Goal: Information Seeking & Learning: Learn about a topic

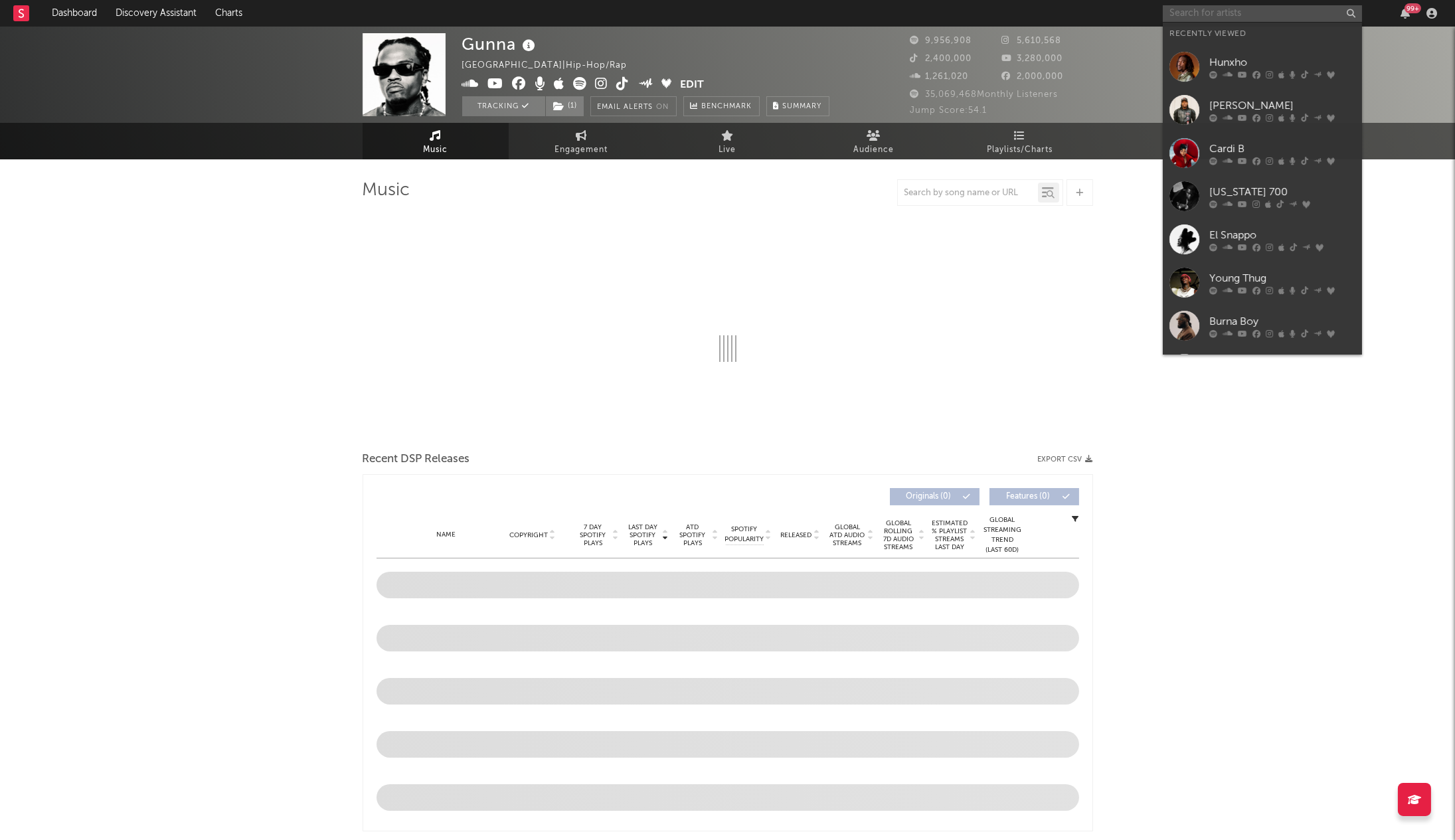
click at [1255, 16] on input "text" at bounding box center [1262, 14] width 199 height 17
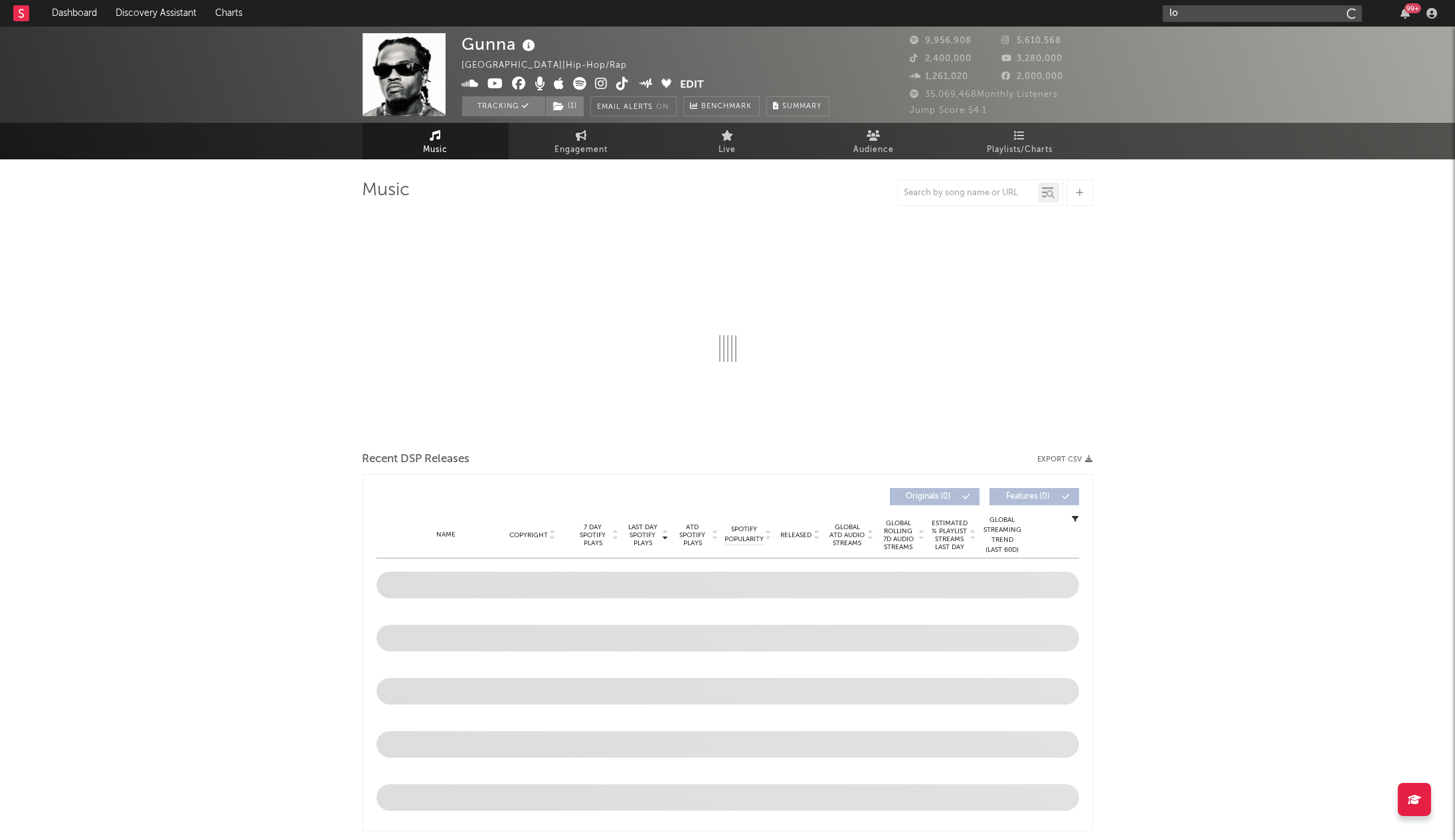
type input "[PERSON_NAME]"
select select "6m"
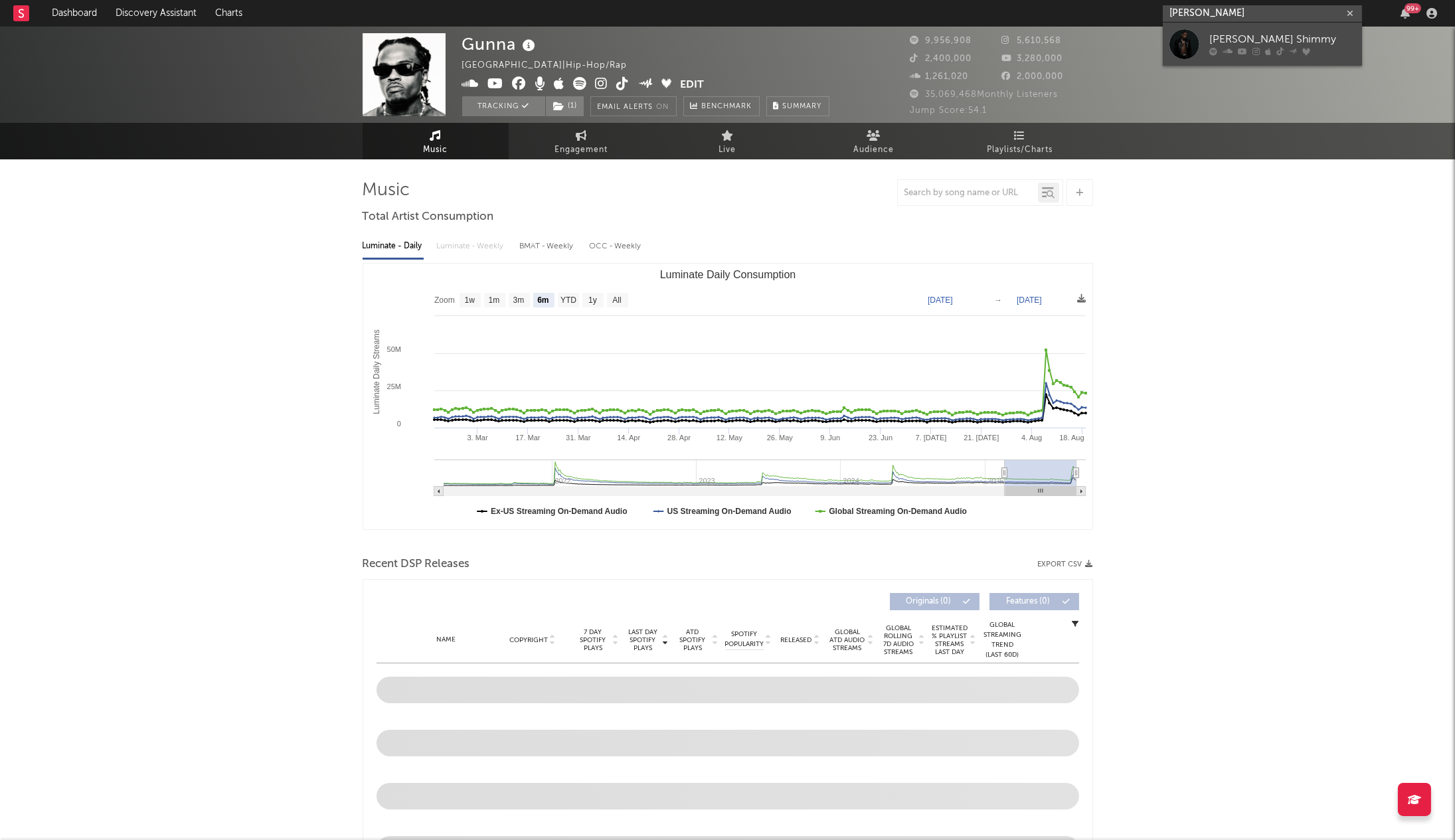
type input "[PERSON_NAME]"
click at [1294, 41] on div "[PERSON_NAME] Shimmy" at bounding box center [1282, 40] width 146 height 16
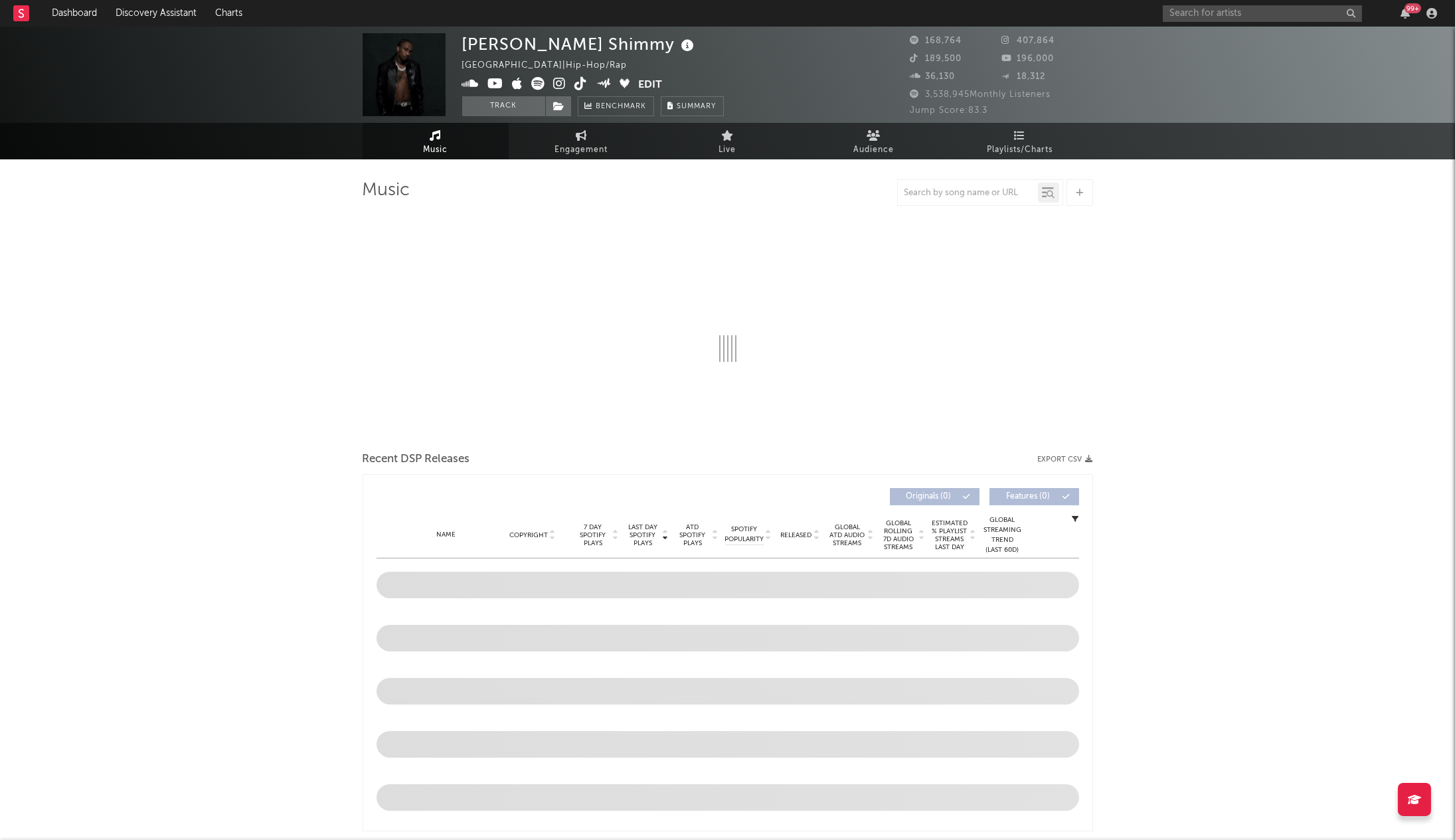
select select "6m"
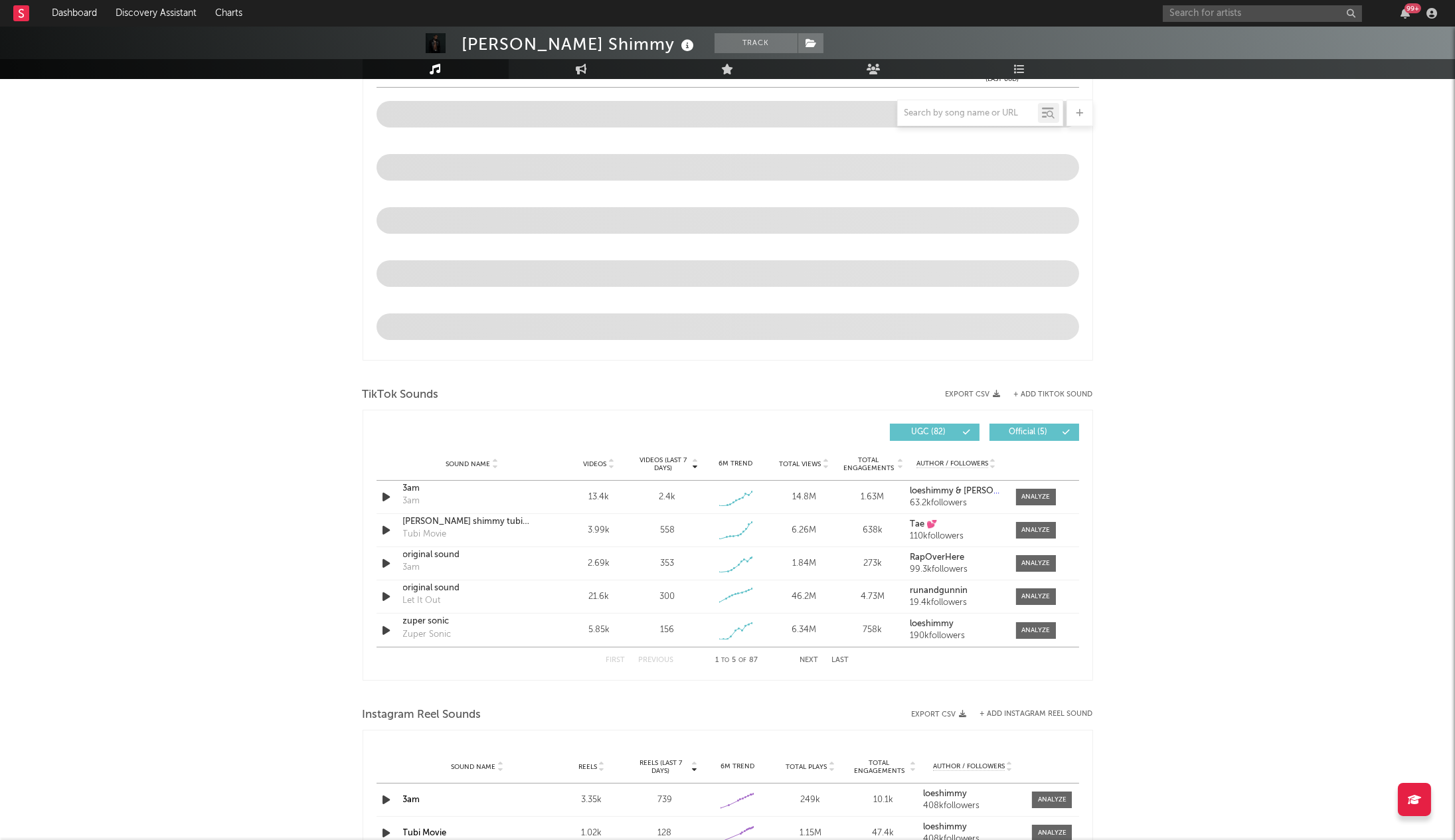
scroll to position [592, 0]
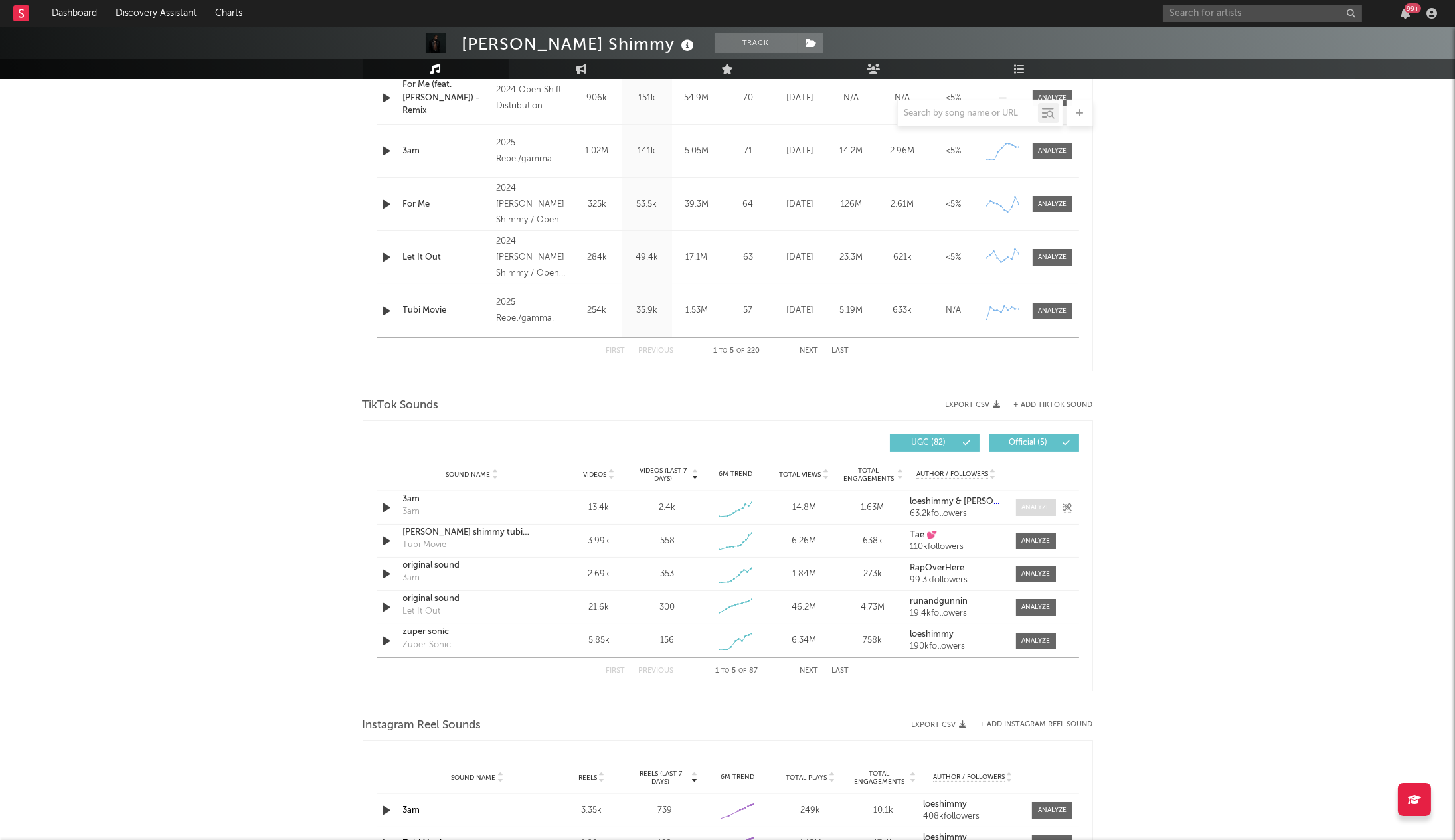
click at [1047, 501] on span at bounding box center [1036, 508] width 40 height 17
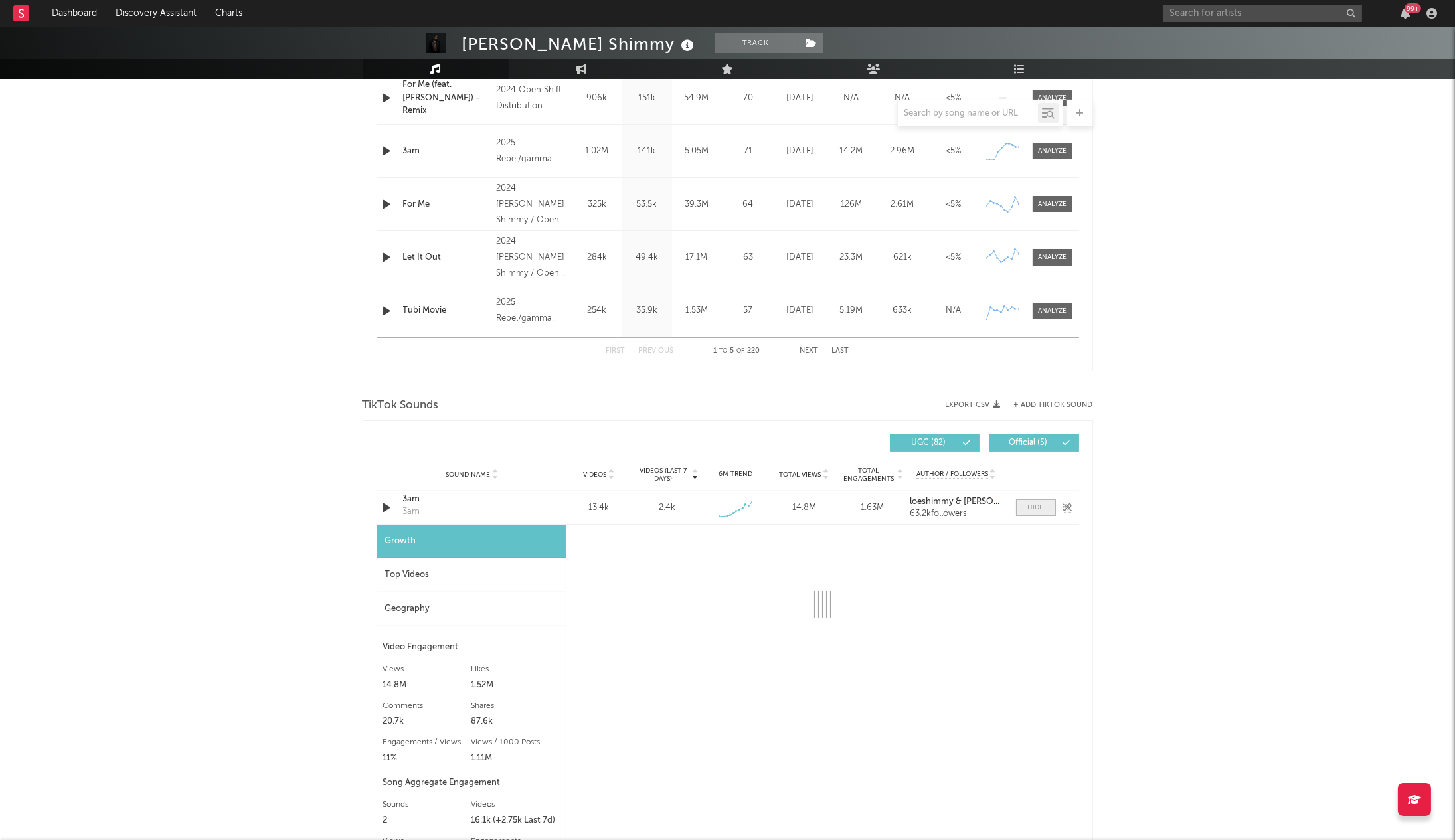
select select "1w"
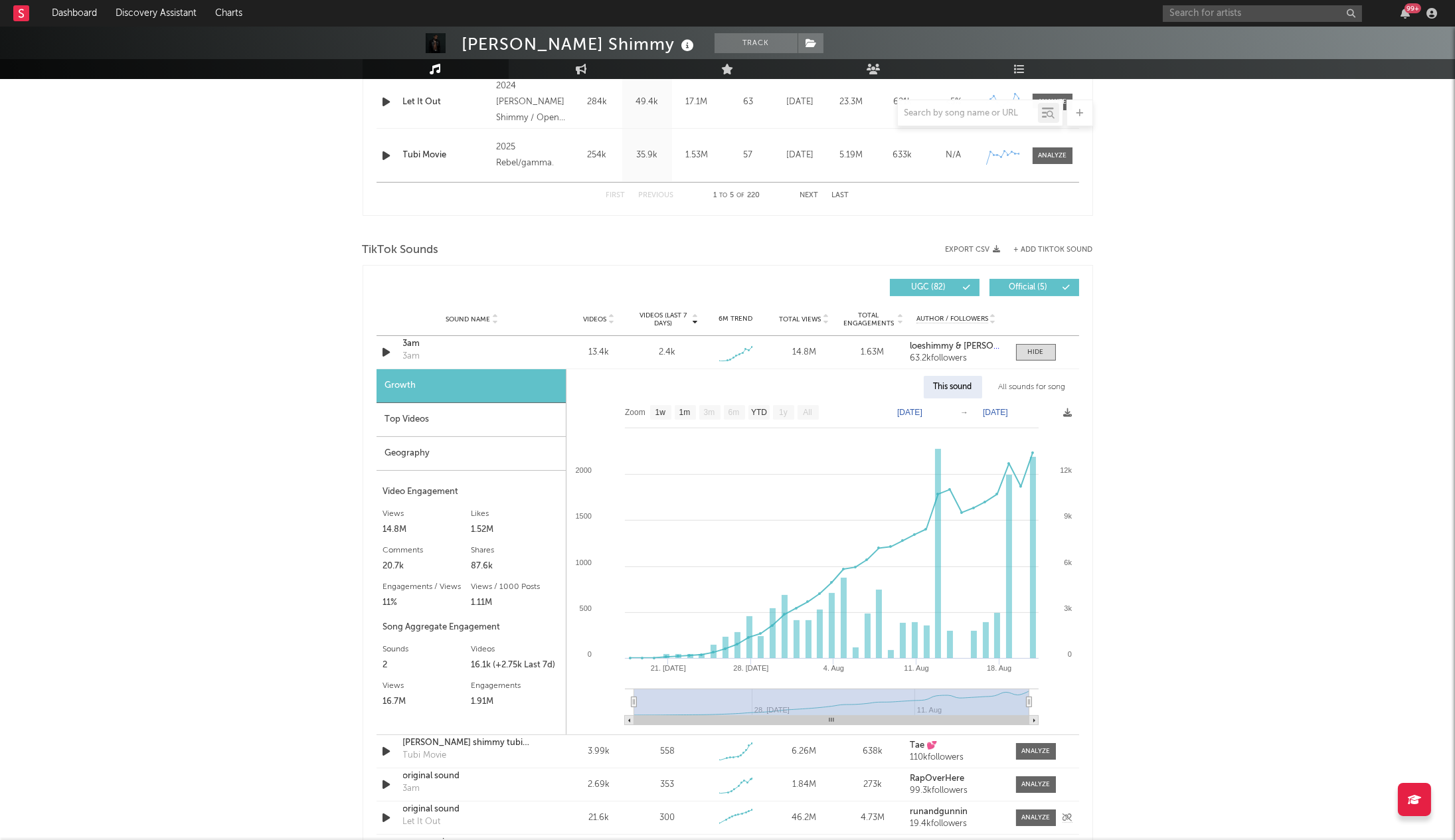
scroll to position [745, 0]
